Goal: Task Accomplishment & Management: Use online tool/utility

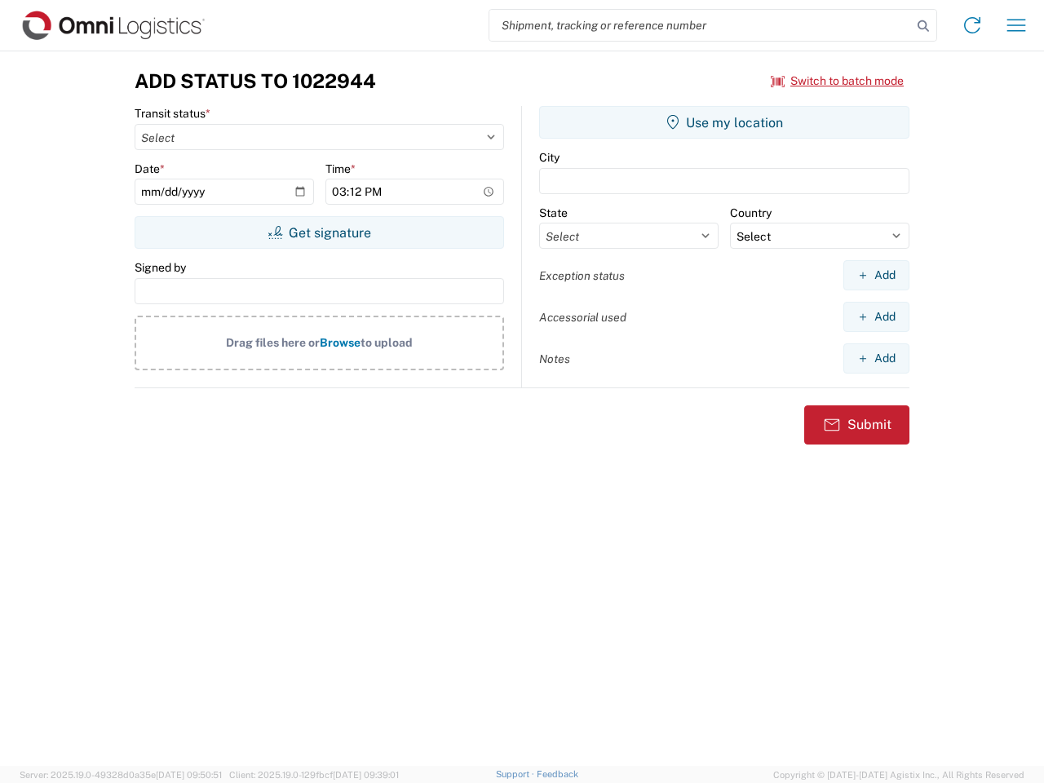
click at [701, 25] on input "search" at bounding box center [700, 25] width 423 height 31
click at [923, 26] on icon at bounding box center [923, 26] width 23 height 23
click at [972, 25] on icon at bounding box center [972, 25] width 26 height 26
click at [1016, 25] on icon "button" at bounding box center [1016, 25] width 19 height 12
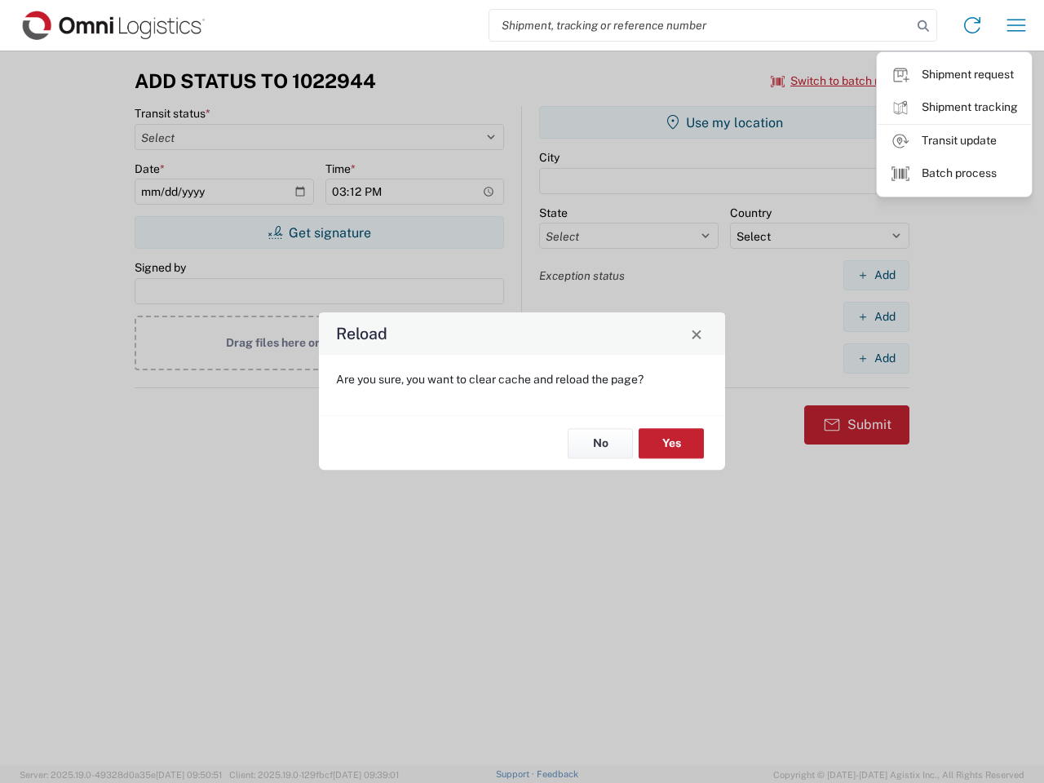
click at [838, 81] on div "Reload Are you sure, you want to clear cache and reload the page? No Yes" at bounding box center [522, 391] width 1044 height 783
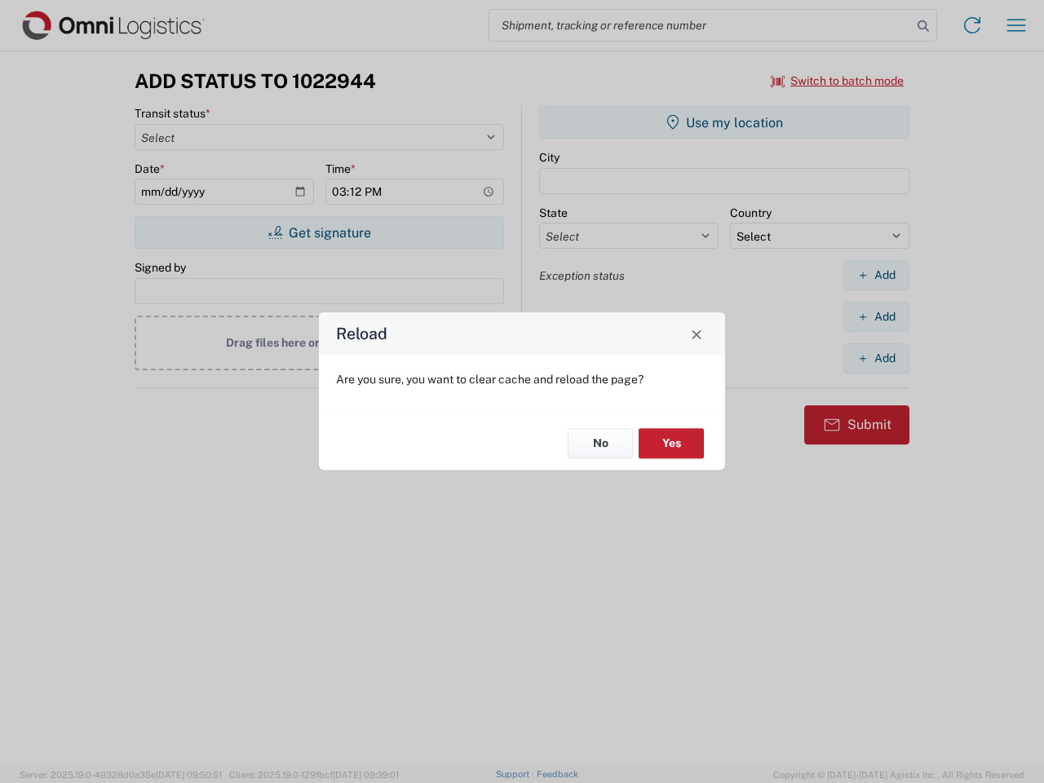
click at [319, 232] on div "Reload Are you sure, you want to clear cache and reload the page? No Yes" at bounding box center [522, 391] width 1044 height 783
click at [724, 122] on div "Reload Are you sure, you want to clear cache and reload the page? No Yes" at bounding box center [522, 391] width 1044 height 783
click at [876, 275] on div "Reload Are you sure, you want to clear cache and reload the page? No Yes" at bounding box center [522, 391] width 1044 height 783
click at [876, 316] on div "Reload Are you sure, you want to clear cache and reload the page? No Yes" at bounding box center [522, 391] width 1044 height 783
click at [876, 358] on div "Reload Are you sure, you want to clear cache and reload the page? No Yes" at bounding box center [522, 391] width 1044 height 783
